Goal: Information Seeking & Learning: Learn about a topic

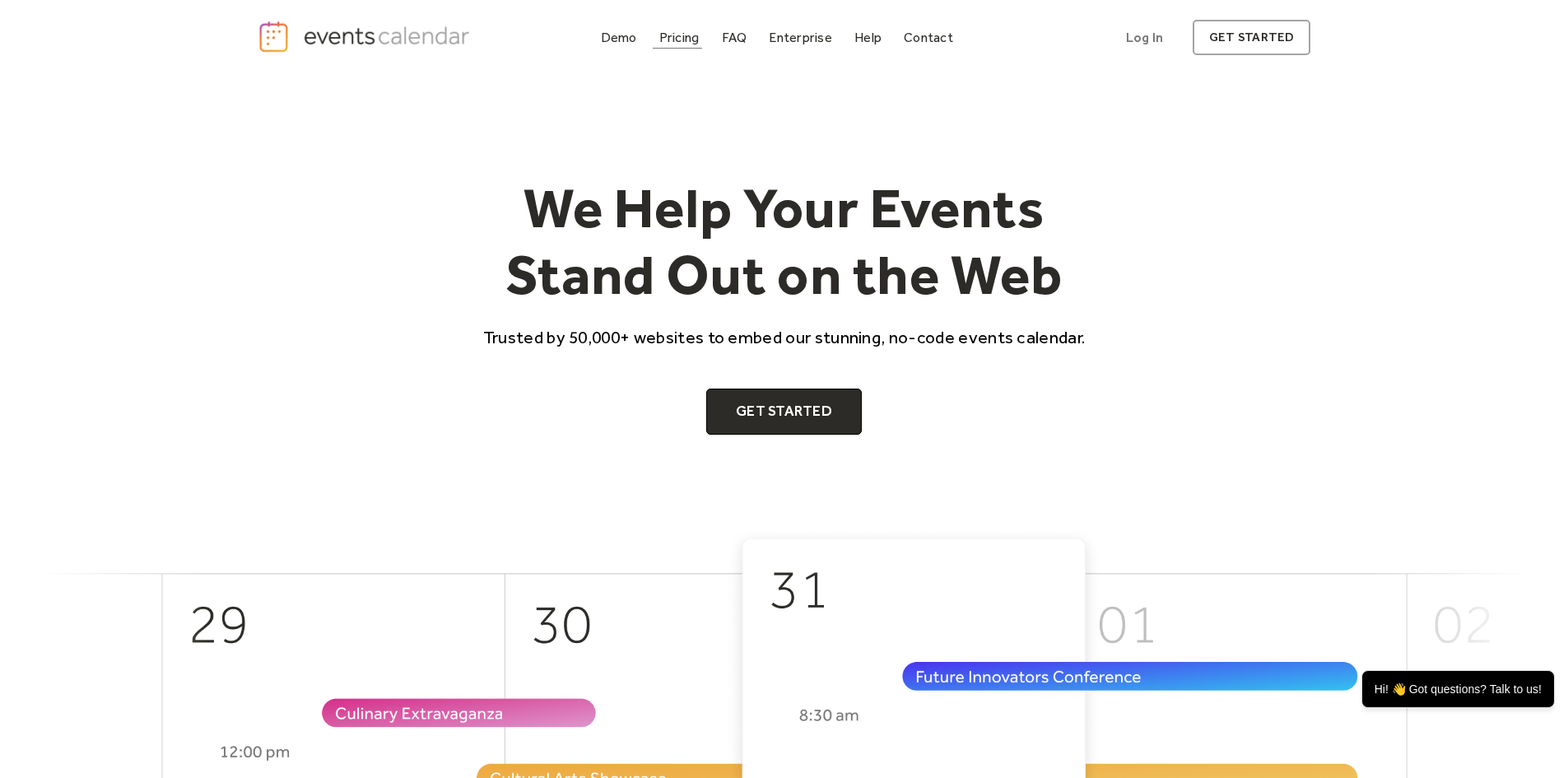
click at [681, 34] on div "Pricing" at bounding box center [680, 37] width 41 height 9
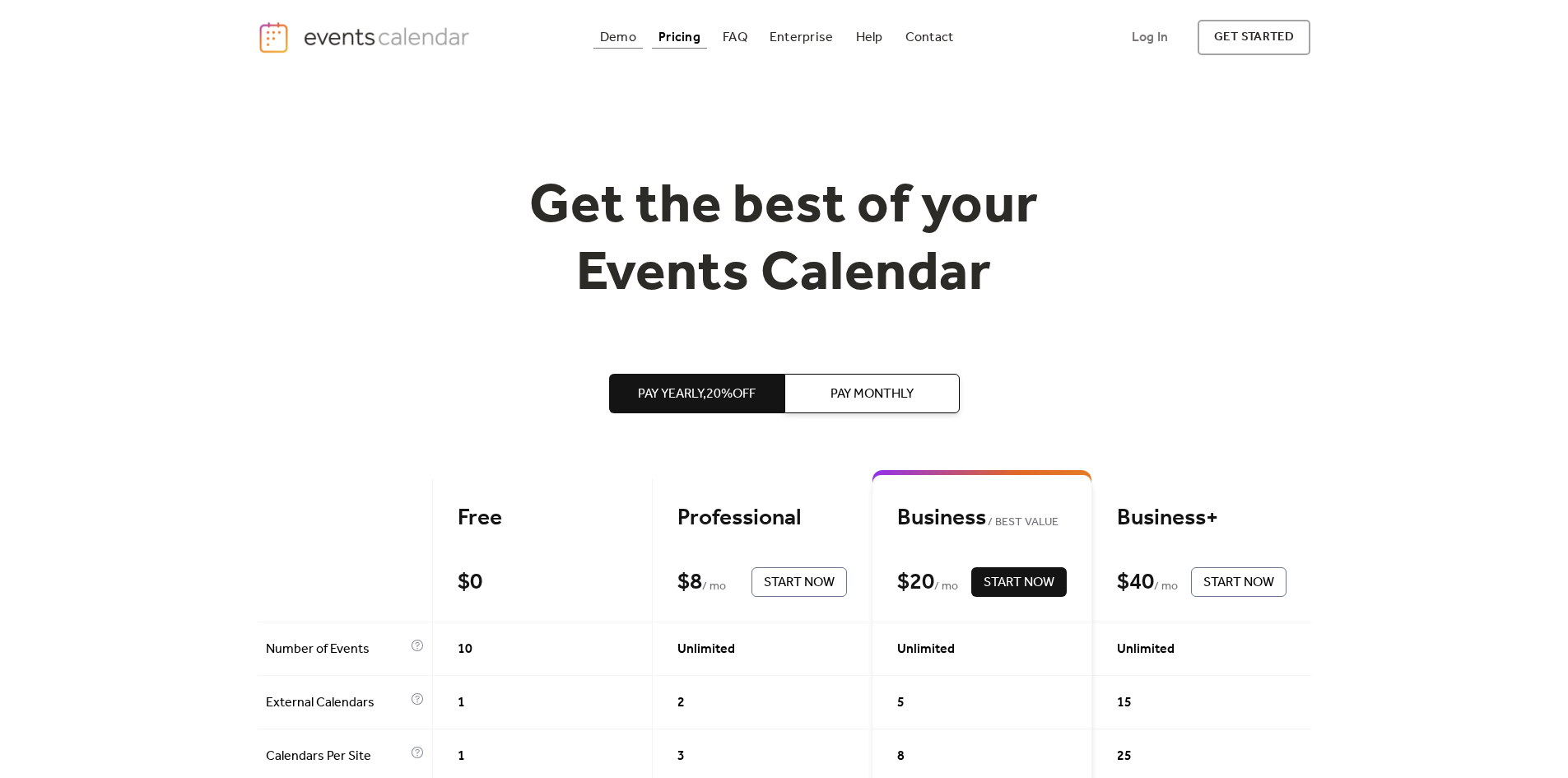
click at [628, 41] on div "Demo" at bounding box center [617, 37] width 36 height 9
